Goal: Obtain resource: Download file/media

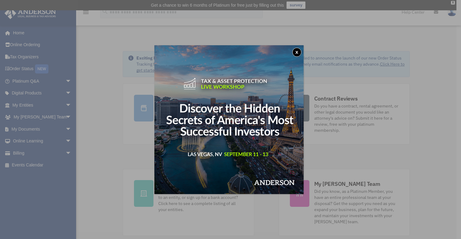
click at [300, 52] on button "x" at bounding box center [296, 52] width 9 height 9
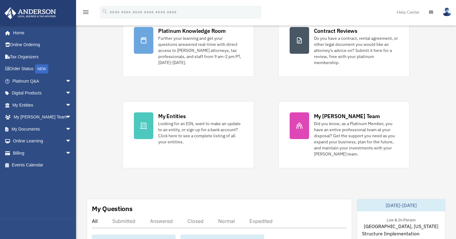
scroll to position [30, 0]
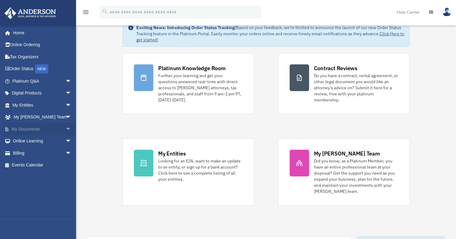
click at [65, 129] on span "arrow_drop_down" at bounding box center [71, 129] width 12 height 12
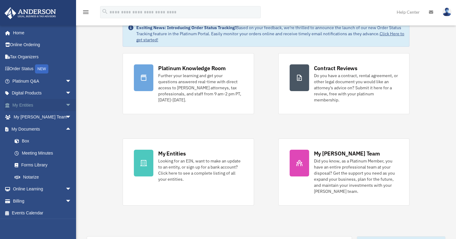
click at [65, 106] on span "arrow_drop_down" at bounding box center [71, 105] width 12 height 12
click at [65, 105] on span "arrow_drop_up" at bounding box center [71, 105] width 12 height 12
click at [36, 155] on link "Meeting Minutes" at bounding box center [45, 153] width 72 height 12
click at [29, 153] on link "Meeting Minutes" at bounding box center [45, 153] width 72 height 12
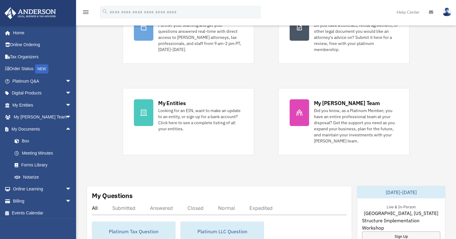
scroll to position [122, 0]
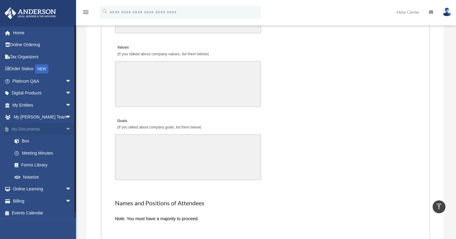
scroll to position [1074, 0]
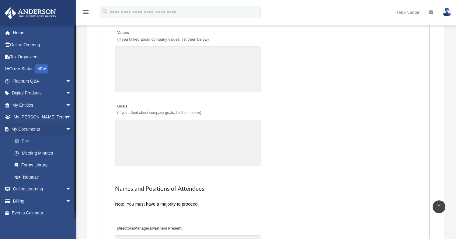
click at [26, 142] on link "Box" at bounding box center [45, 141] width 72 height 12
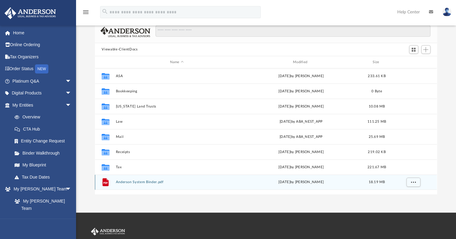
scroll to position [61, 0]
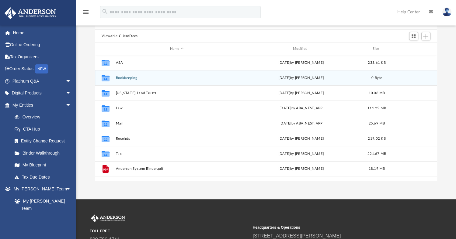
click at [125, 78] on button "Bookkeeping" at bounding box center [177, 78] width 122 height 4
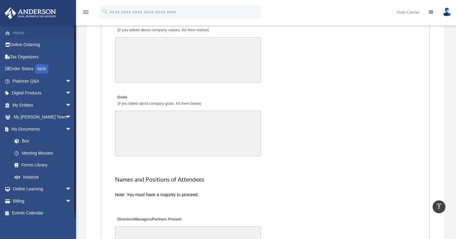
scroll to position [1084, 0]
click at [26, 141] on link "Box" at bounding box center [45, 141] width 72 height 12
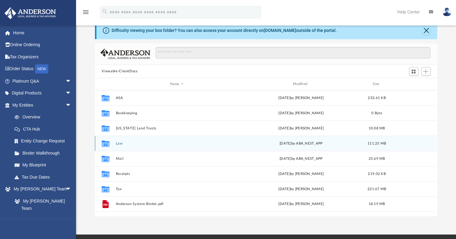
scroll to position [30, 0]
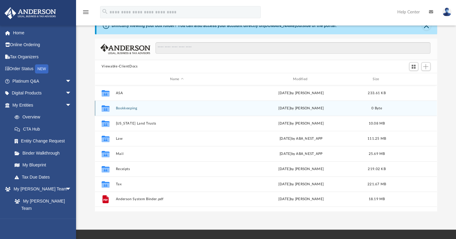
click at [105, 110] on icon "grid" at bounding box center [106, 109] width 8 height 6
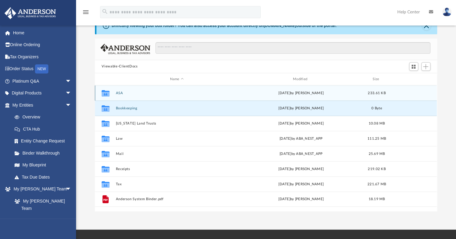
click at [109, 92] on icon "grid" at bounding box center [106, 94] width 8 height 5
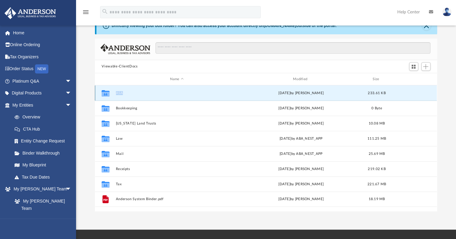
click at [109, 92] on icon "grid" at bounding box center [106, 94] width 8 height 5
click at [160, 96] on div "Collaborated Folder ASA [DATE] by [PERSON_NAME] 233.61 KB" at bounding box center [266, 92] width 342 height 15
click at [179, 97] on div "Collaborated Folder ASA [DATE] by [PERSON_NAME] 233.61 KB" at bounding box center [266, 92] width 342 height 15
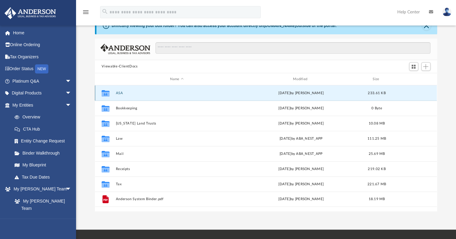
click at [106, 95] on icon "grid" at bounding box center [106, 93] width 8 height 6
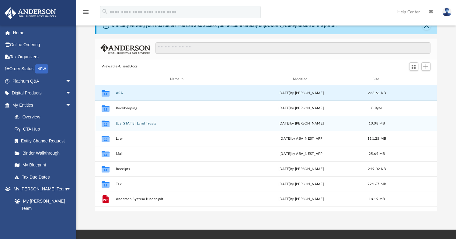
click at [107, 124] on icon "grid" at bounding box center [106, 124] width 8 height 5
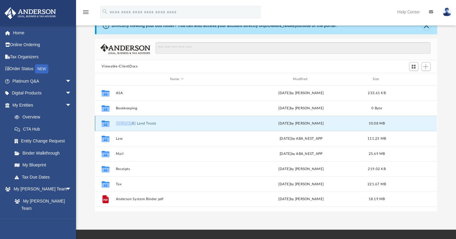
click at [107, 124] on icon "grid" at bounding box center [106, 124] width 8 height 5
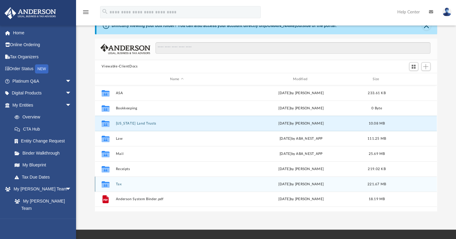
click at [106, 183] on icon "grid" at bounding box center [106, 185] width 8 height 5
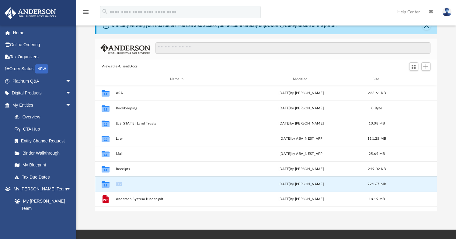
click at [106, 183] on icon "grid" at bounding box center [106, 185] width 8 height 5
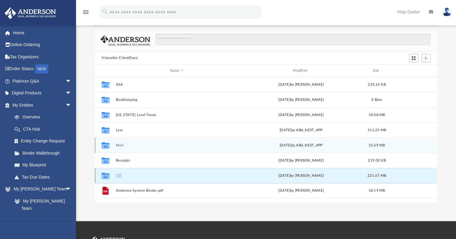
scroll to position [0, 0]
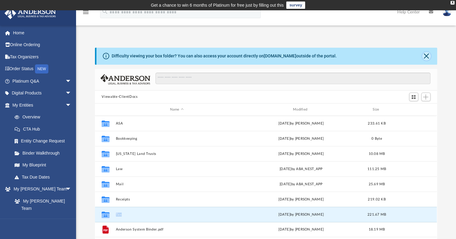
click at [428, 56] on button "Close" at bounding box center [426, 56] width 9 height 9
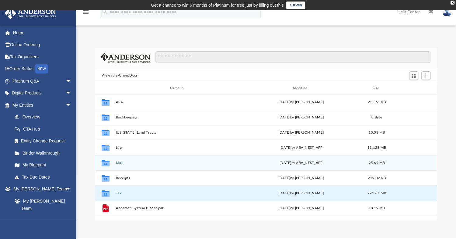
click at [106, 165] on g "grid" at bounding box center [106, 163] width 8 height 6
click at [106, 165] on icon "grid" at bounding box center [106, 163] width 8 height 6
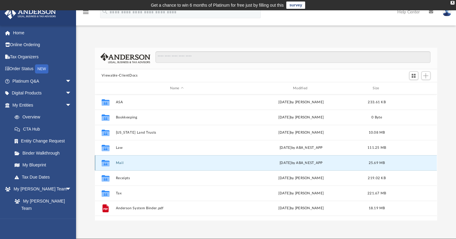
click at [106, 165] on icon "grid" at bounding box center [106, 163] width 8 height 6
click at [106, 165] on icon "grid" at bounding box center [106, 164] width 8 height 5
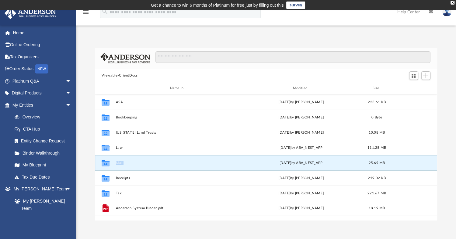
click at [204, 159] on div "Collaborated Folder Mail [DATE] by ABA_NEST_APP 25.69 MB" at bounding box center [266, 162] width 342 height 15
click at [205, 160] on div "Collaborated Folder Mail [DATE] by ABA_NEST_APP 25.69 MB" at bounding box center [266, 162] width 342 height 15
click at [262, 163] on div "[DATE] by ABA_NEST_APP" at bounding box center [301, 163] width 122 height 5
click at [65, 106] on span "arrow_drop_down" at bounding box center [71, 105] width 12 height 12
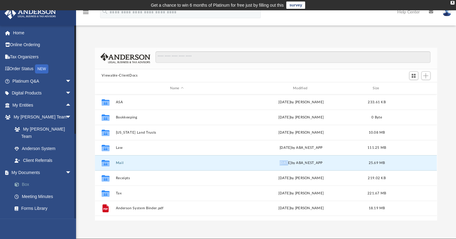
click at [26, 179] on link "Box" at bounding box center [45, 185] width 72 height 12
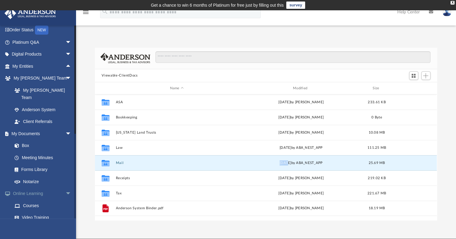
scroll to position [61, 0]
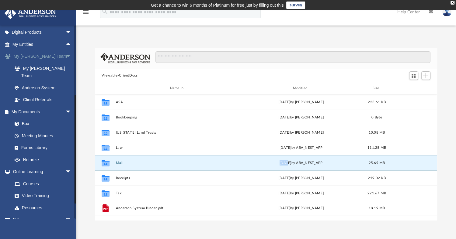
click at [65, 56] on span "arrow_drop_down" at bounding box center [71, 57] width 12 height 12
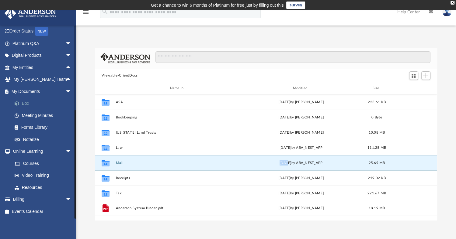
click at [26, 106] on link "Box" at bounding box center [45, 104] width 72 height 12
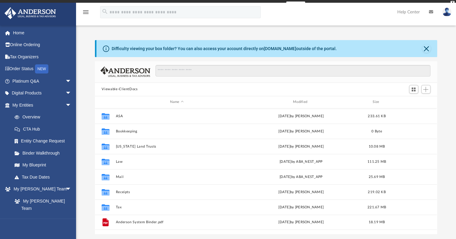
scroll to position [134, 337]
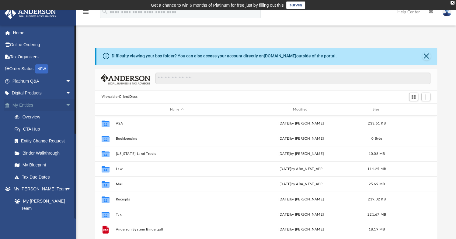
click at [65, 105] on span "arrow_drop_down" at bounding box center [71, 105] width 12 height 12
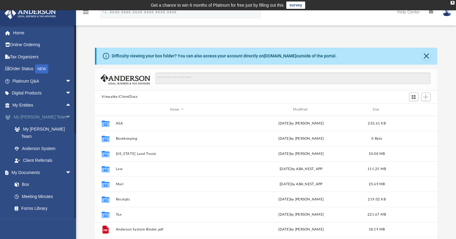
click at [65, 118] on span "arrow_drop_down" at bounding box center [71, 117] width 12 height 12
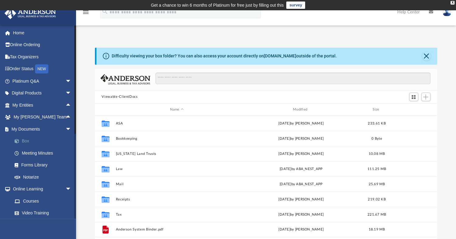
click at [29, 142] on link "Box" at bounding box center [45, 141] width 72 height 12
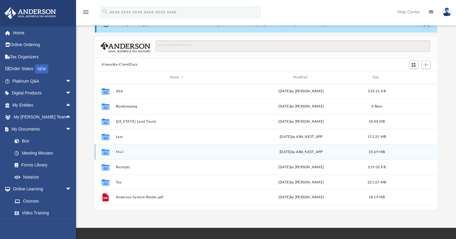
scroll to position [61, 0]
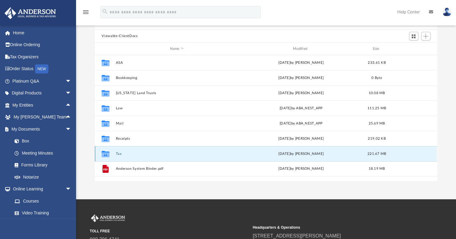
click at [134, 153] on button "Tax" at bounding box center [177, 154] width 122 height 4
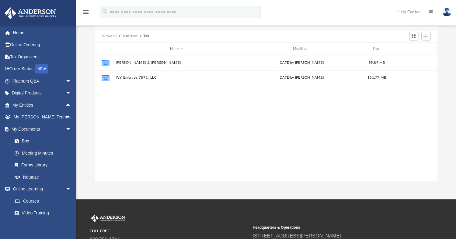
click at [120, 37] on button "Viewable-ClientDocs" at bounding box center [120, 35] width 36 height 5
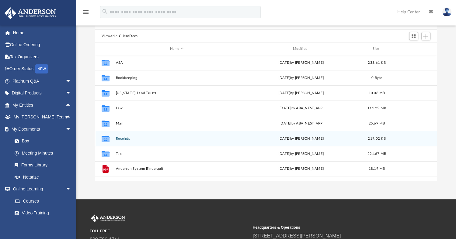
click at [122, 138] on button "Receipts" at bounding box center [177, 139] width 122 height 4
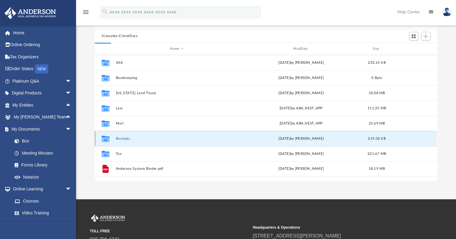
click at [122, 138] on button "Receipts" at bounding box center [177, 139] width 122 height 4
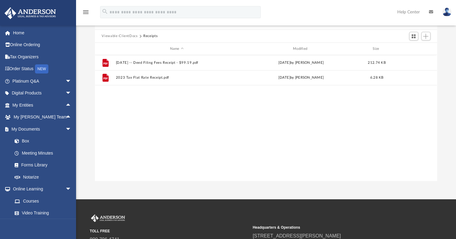
click at [127, 36] on button "Viewable-ClientDocs" at bounding box center [120, 35] width 36 height 5
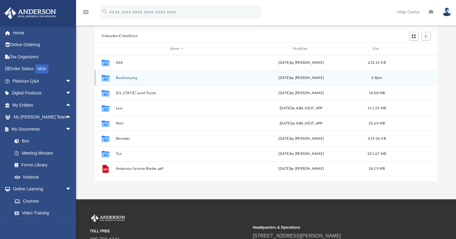
click at [127, 78] on button "Bookkeeping" at bounding box center [177, 78] width 122 height 4
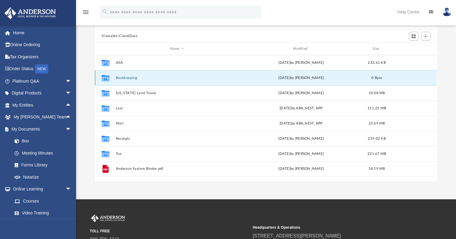
click at [127, 78] on button "Bookkeeping" at bounding box center [177, 78] width 122 height 4
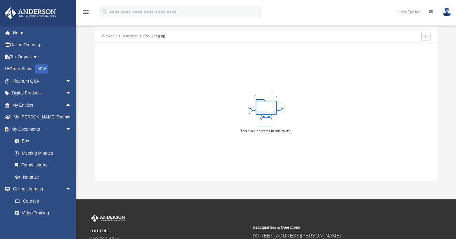
click at [120, 36] on button "Viewable-ClientDocs" at bounding box center [120, 35] width 36 height 5
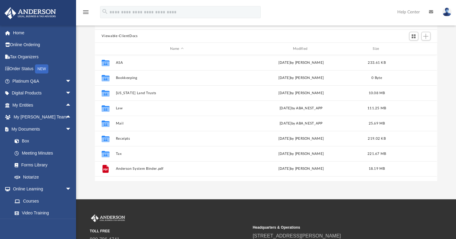
scroll to position [134, 337]
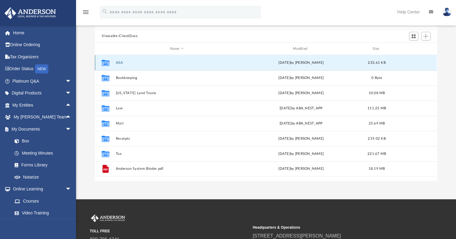
click at [120, 62] on button "ASA" at bounding box center [177, 63] width 122 height 4
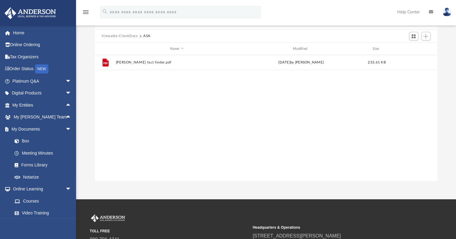
click at [112, 37] on button "Viewable-ClientDocs" at bounding box center [120, 35] width 36 height 5
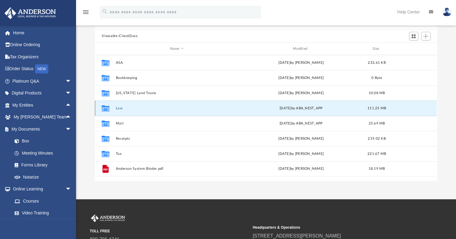
click at [120, 108] on button "Law" at bounding box center [177, 108] width 122 height 4
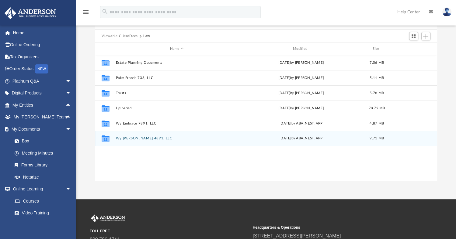
click at [108, 140] on icon "grid" at bounding box center [106, 139] width 8 height 5
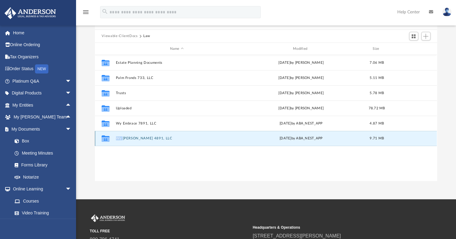
click at [128, 139] on button "Wy Steward 4891, LLC" at bounding box center [177, 139] width 122 height 4
click at [172, 137] on button "Wy Steward 4891, LLC" at bounding box center [177, 139] width 122 height 4
click at [104, 138] on icon "grid" at bounding box center [106, 139] width 8 height 5
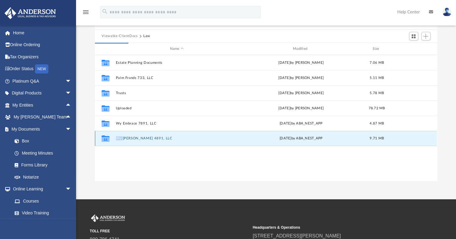
click at [104, 138] on icon "grid" at bounding box center [106, 139] width 8 height 5
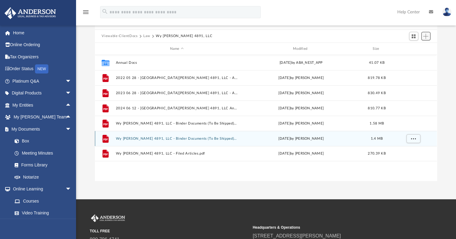
click at [427, 37] on span "Add" at bounding box center [425, 36] width 5 height 5
click at [412, 48] on li "Upload" at bounding box center [416, 48] width 19 height 6
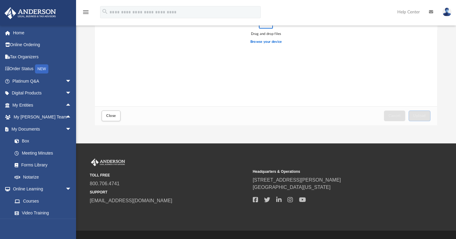
scroll to position [130, 0]
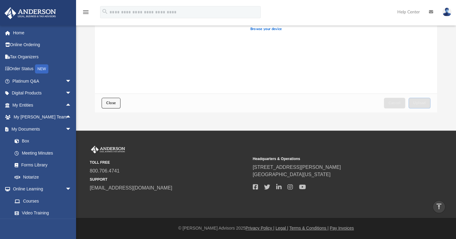
click at [115, 105] on button "Close" at bounding box center [111, 103] width 19 height 11
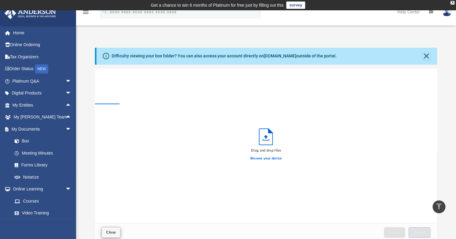
click at [112, 103] on div "Viewable-ClientDocs Law Wy Steward 4891, LLC" at bounding box center [266, 97] width 342 height 13
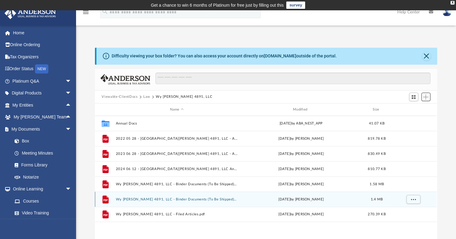
click at [425, 97] on span "Add" at bounding box center [425, 97] width 5 height 5
click at [411, 109] on li "Upload" at bounding box center [416, 109] width 19 height 6
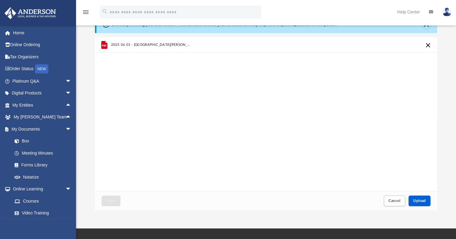
scroll to position [61, 0]
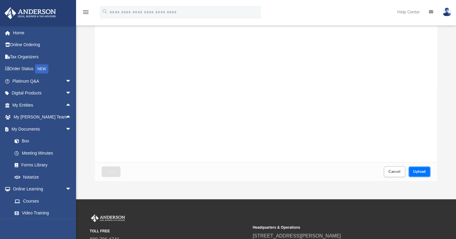
click at [421, 171] on span "Upload" at bounding box center [419, 172] width 13 height 4
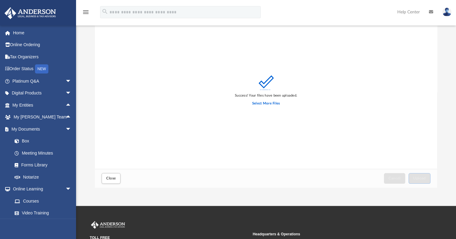
scroll to position [91, 0]
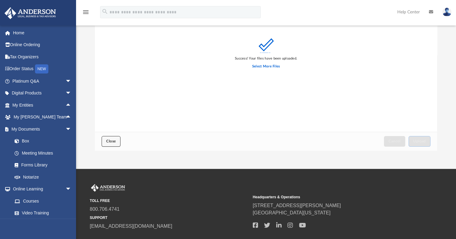
click at [109, 139] on button "Close" at bounding box center [111, 141] width 19 height 11
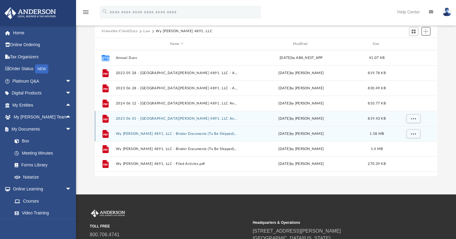
scroll to position [61, 0]
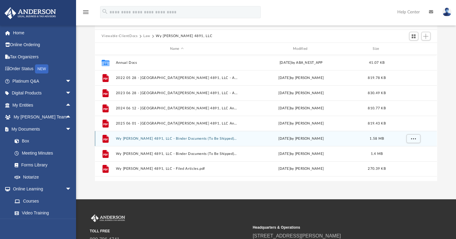
click at [146, 36] on button "Law" at bounding box center [146, 35] width 7 height 5
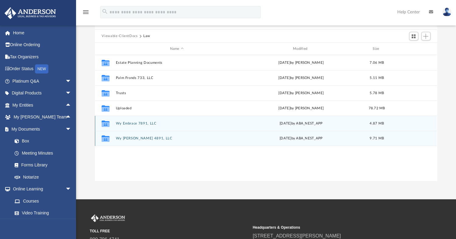
click at [131, 123] on button "Wy Embrace 7891, LLC" at bounding box center [177, 124] width 122 height 4
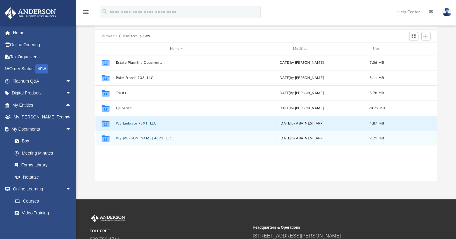
click at [131, 123] on button "Wy Embrace 7891, LLC" at bounding box center [177, 124] width 122 height 4
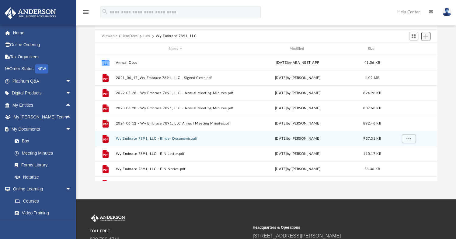
click at [425, 36] on span "Add" at bounding box center [425, 36] width 5 height 5
click at [415, 49] on li "Upload" at bounding box center [416, 48] width 19 height 6
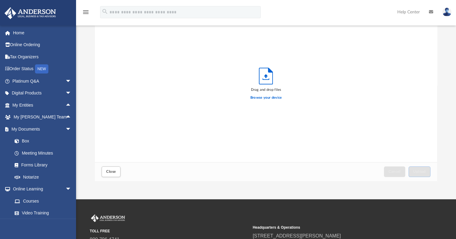
scroll to position [150, 337]
click at [419, 173] on span "Upload" at bounding box center [419, 172] width 13 height 4
click at [112, 173] on span "Close" at bounding box center [111, 172] width 10 height 4
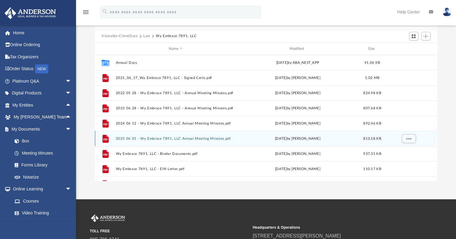
click at [148, 37] on button "Law" at bounding box center [146, 35] width 7 height 5
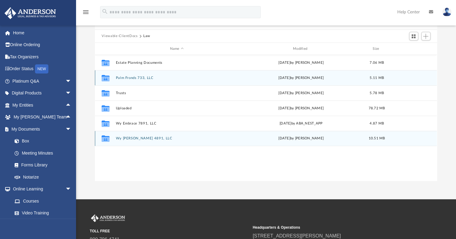
click at [132, 77] on button "Palm Fronds 733, LLC" at bounding box center [177, 78] width 122 height 4
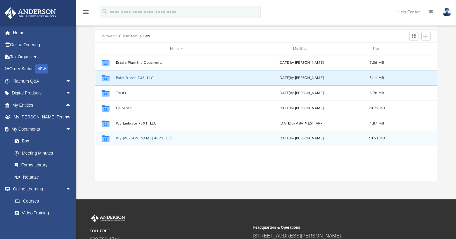
click at [132, 77] on button "Palm Fronds 733, LLC" at bounding box center [177, 78] width 122 height 4
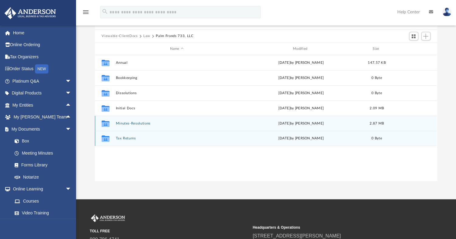
click at [111, 124] on div "Collaborated Folder" at bounding box center [105, 124] width 15 height 10
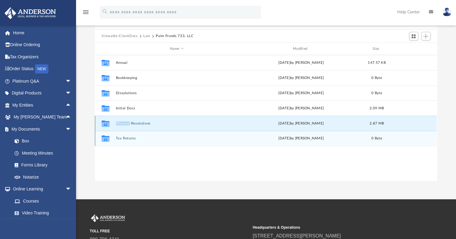
click at [111, 124] on div "Collaborated Folder" at bounding box center [105, 124] width 15 height 10
click at [106, 125] on icon "grid" at bounding box center [106, 124] width 8 height 5
click at [150, 123] on button "Minutes-Resolutions" at bounding box center [177, 124] width 122 height 4
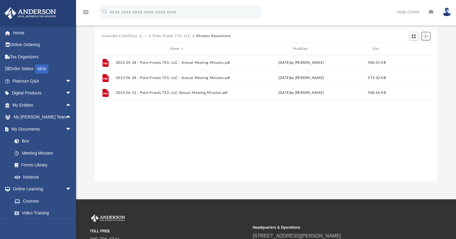
click at [427, 35] on span "Add" at bounding box center [425, 36] width 5 height 5
click at [413, 48] on li "Upload" at bounding box center [416, 48] width 19 height 6
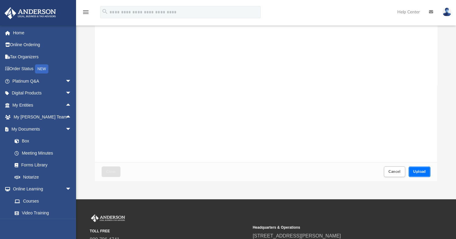
click at [419, 173] on span "Upload" at bounding box center [419, 172] width 13 height 4
click at [111, 172] on span "Close" at bounding box center [111, 172] width 10 height 4
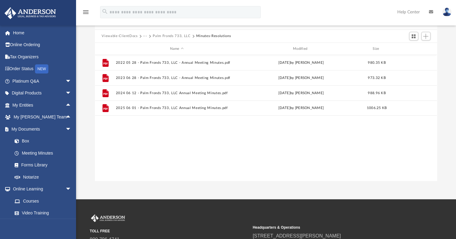
click at [113, 36] on button "Viewable-ClientDocs" at bounding box center [120, 35] width 36 height 5
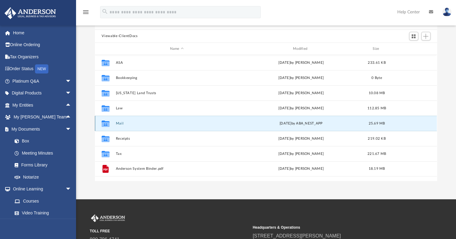
click at [122, 123] on button "Mail" at bounding box center [177, 124] width 122 height 4
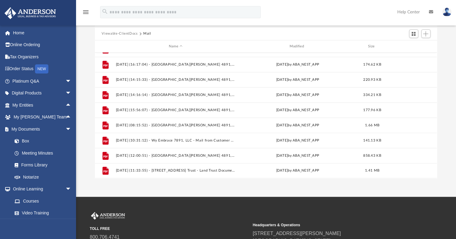
scroll to position [122, 0]
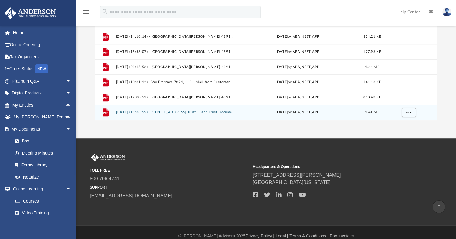
click at [103, 113] on icon "grid" at bounding box center [106, 113] width 6 height 8
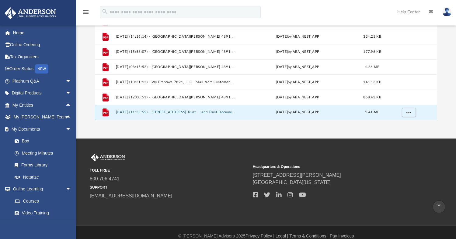
click at [106, 113] on icon "grid" at bounding box center [106, 113] width 6 height 8
click at [213, 112] on button "2025.08.11 (11:33:55) - 1004 SE 8th Street Trust - Land Trust Documents from Ci…" at bounding box center [176, 113] width 120 height 4
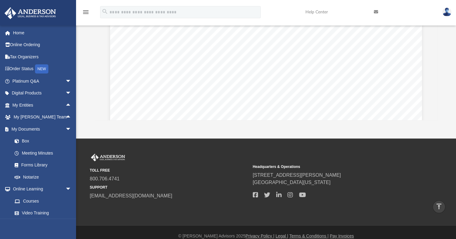
scroll to position [1021, 0]
drag, startPoint x: 436, startPoint y: 104, endPoint x: 246, endPoint y: 72, distance: 192.5
click at [246, 72] on div "Document Viewer" at bounding box center [266, 239] width 342 height 2594
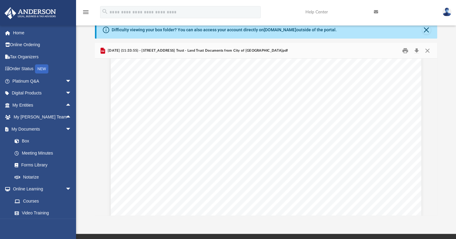
scroll to position [0, 0]
click at [417, 50] on button "Download" at bounding box center [416, 50] width 11 height 9
click at [426, 31] on button "Close" at bounding box center [426, 30] width 9 height 9
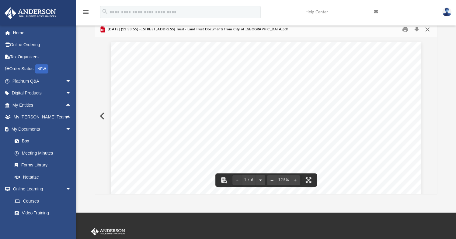
click at [428, 31] on button "Close" at bounding box center [427, 29] width 11 height 9
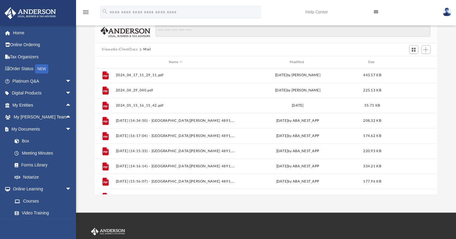
scroll to position [422, 0]
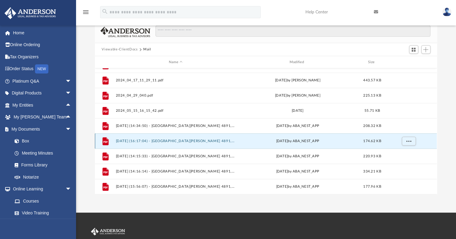
click at [127, 142] on button "2025.01.16 (16:17:04) - Wy Steward 4891, LLC - Land Trust Documents.pdf" at bounding box center [176, 141] width 120 height 4
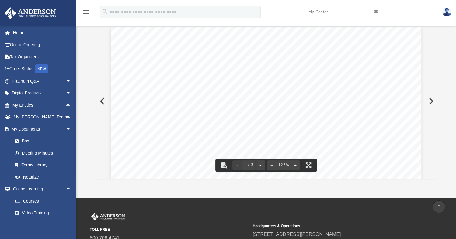
scroll to position [0, 0]
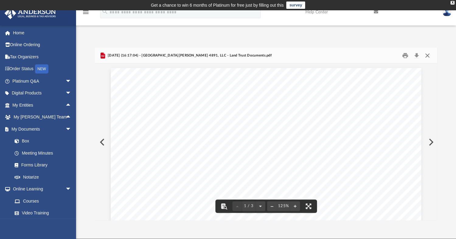
click at [429, 55] on button "Close" at bounding box center [427, 55] width 11 height 9
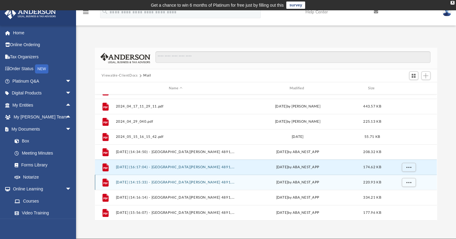
click at [160, 183] on button "2025.01.23 (14:15:33) - Wy Steward 4891, LLC - Land Trust Documents from IMI Pi…" at bounding box center [176, 183] width 120 height 4
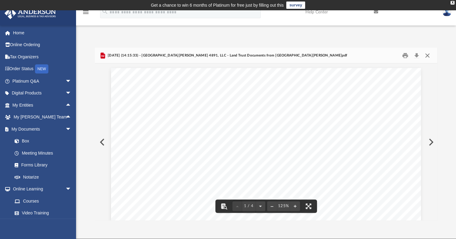
click at [428, 56] on button "Close" at bounding box center [427, 55] width 11 height 9
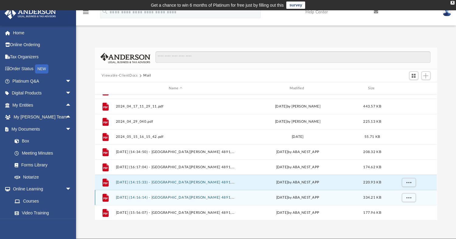
click at [160, 197] on button "2025.01.23 (14:16:14) - Wy Steward 4891, LLC - Land Trust Documents from Lisset…" at bounding box center [176, 198] width 120 height 4
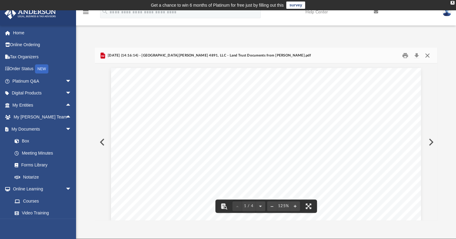
click at [425, 54] on button "Close" at bounding box center [427, 55] width 11 height 9
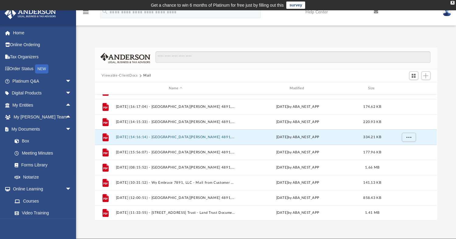
scroll to position [483, 0]
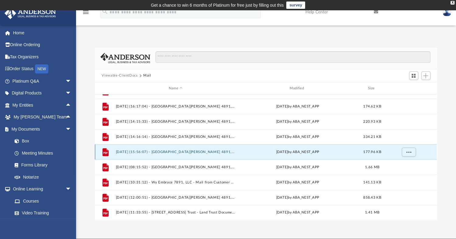
click at [169, 154] on button "2025.02.06 (15:56:07) - Wy Steward 4891, LLC - Land Trust Documents from Lisset…" at bounding box center [176, 152] width 120 height 4
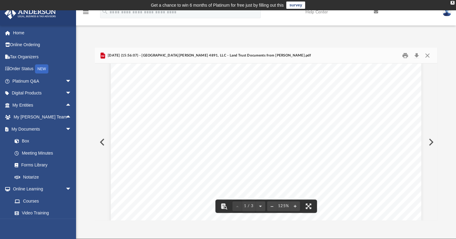
scroll to position [30, 0]
click at [427, 54] on button "Close" at bounding box center [427, 55] width 11 height 9
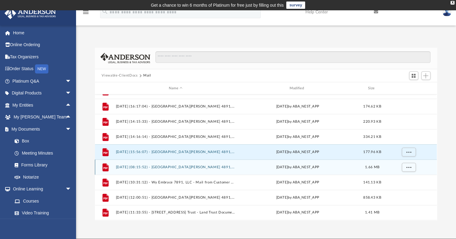
click at [168, 169] on button "2025.03.17 (08:15:52) - Wy Steward 4891, LLC - Land Trust Documents from Lisset…" at bounding box center [176, 168] width 120 height 4
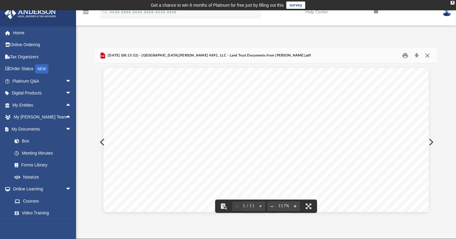
click at [429, 56] on button "Close" at bounding box center [427, 55] width 11 height 9
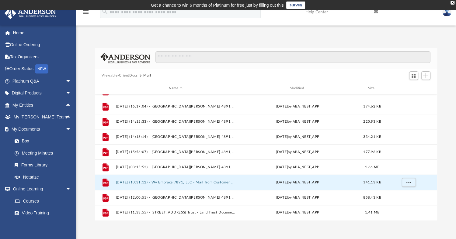
click at [202, 183] on button "2025.03.18 (10:31:12) - Wy Embrace 7891, LLC - Mail from Customer Service.pdf" at bounding box center [176, 183] width 120 height 4
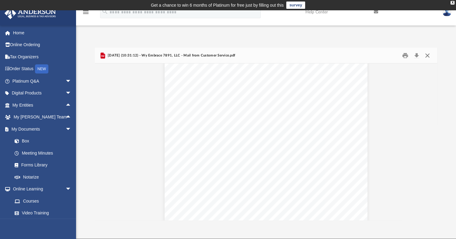
click at [429, 54] on button "Close" at bounding box center [427, 55] width 11 height 9
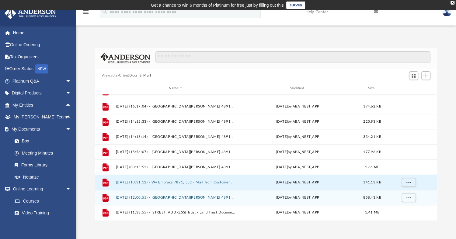
click at [172, 200] on div "File 2025.04.23 (12:00:51) - Wy Steward 4891, LLC - Land Trust Documents from P…" at bounding box center [266, 197] width 342 height 15
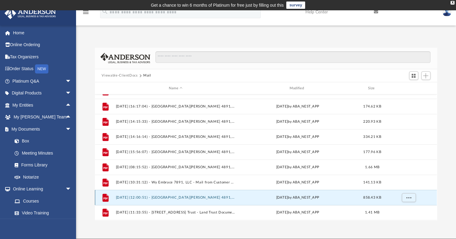
click at [169, 199] on button "2025.04.23 (12:00:51) - Wy Steward 4891, LLC - Land Trust Documents from Peter …" at bounding box center [176, 198] width 120 height 4
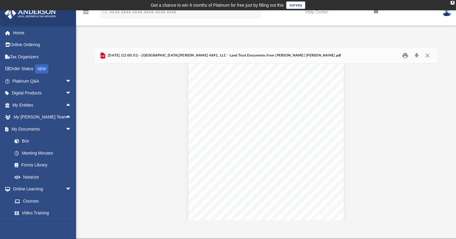
scroll to position [152, 0]
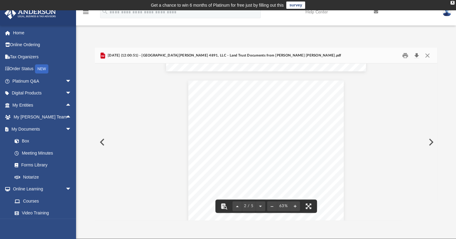
click at [416, 55] on button "Download" at bounding box center [416, 55] width 11 height 9
click at [425, 56] on button "Close" at bounding box center [427, 55] width 11 height 9
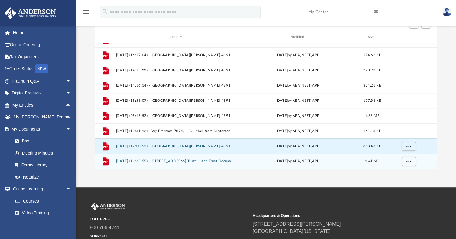
scroll to position [61, 0]
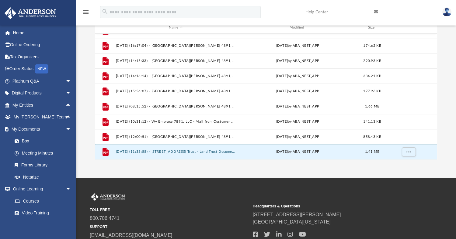
click at [189, 152] on button "2025.08.11 (11:33:55) - 1004 SE 8th Street Trust - Land Trust Documents from Ci…" at bounding box center [176, 152] width 120 height 4
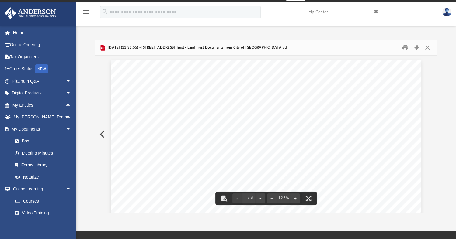
scroll to position [0, 0]
